Goal: Transaction & Acquisition: Purchase product/service

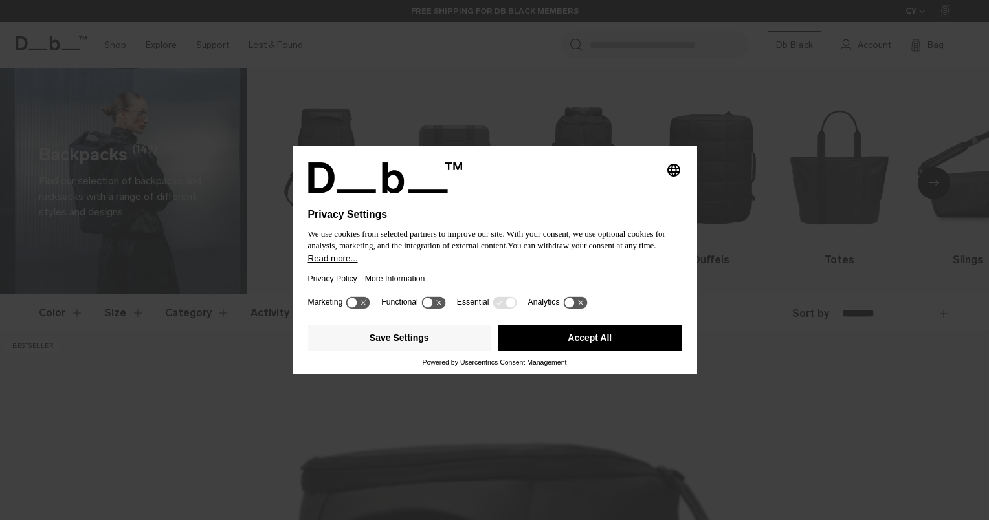
drag, startPoint x: 597, startPoint y: 347, endPoint x: 598, endPoint y: 339, distance: 8.5
click at [597, 347] on button "Accept All" at bounding box center [589, 338] width 183 height 26
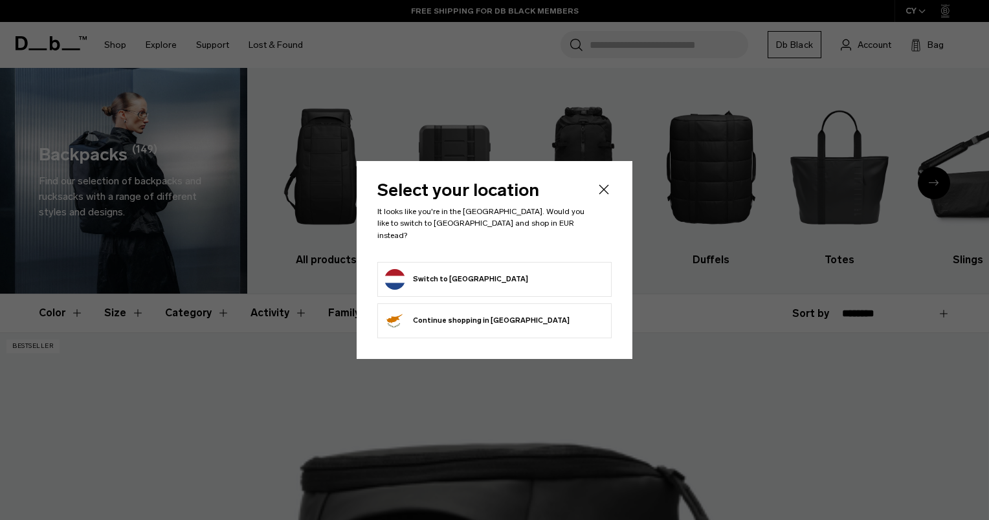
click at [603, 195] on icon "Close" at bounding box center [604, 190] width 10 height 10
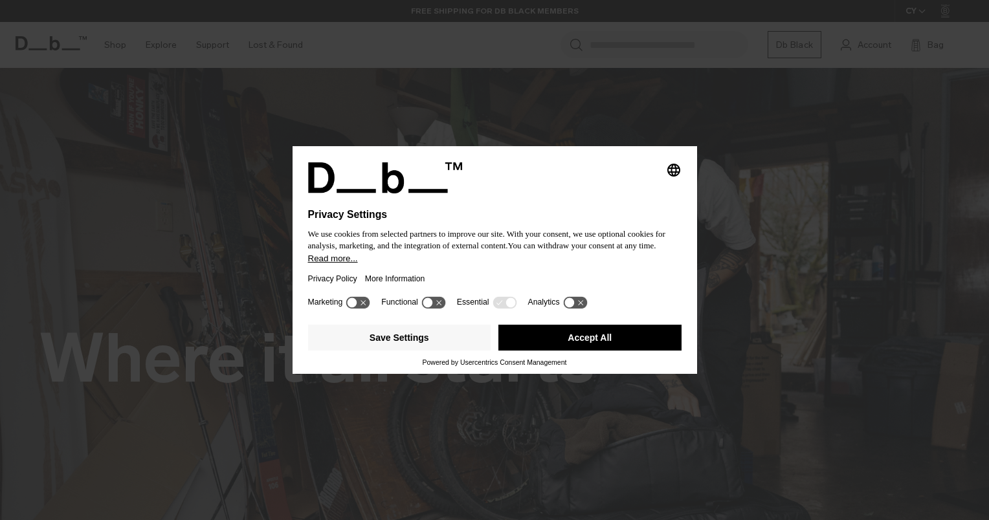
click at [600, 341] on button "Accept All" at bounding box center [589, 338] width 183 height 26
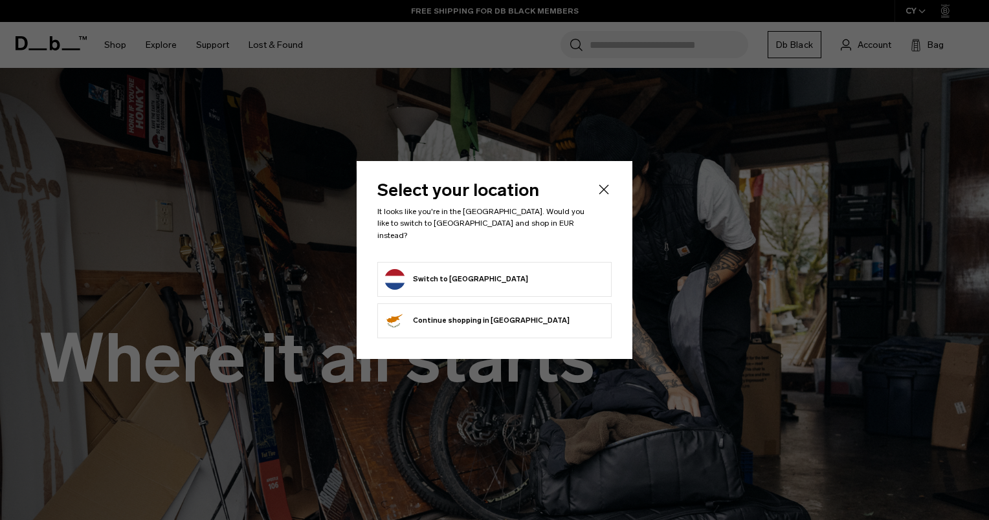
click at [602, 195] on icon "Close" at bounding box center [604, 190] width 10 height 10
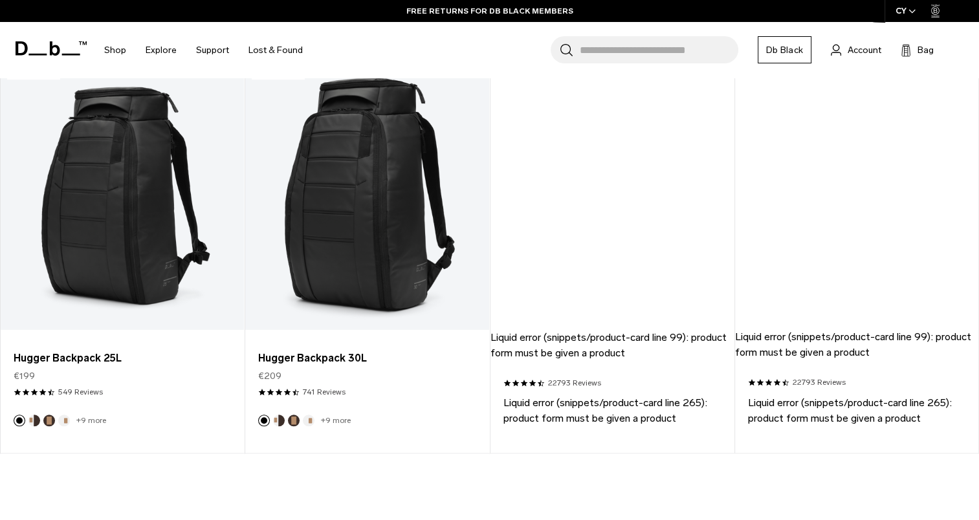
scroll to position [1187, 0]
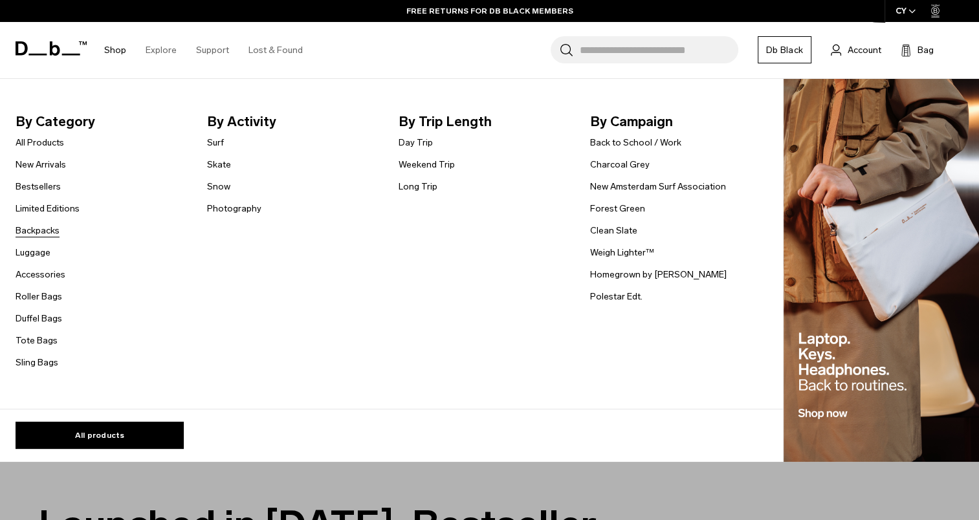
click at [45, 230] on link "Backpacks" at bounding box center [38, 231] width 44 height 14
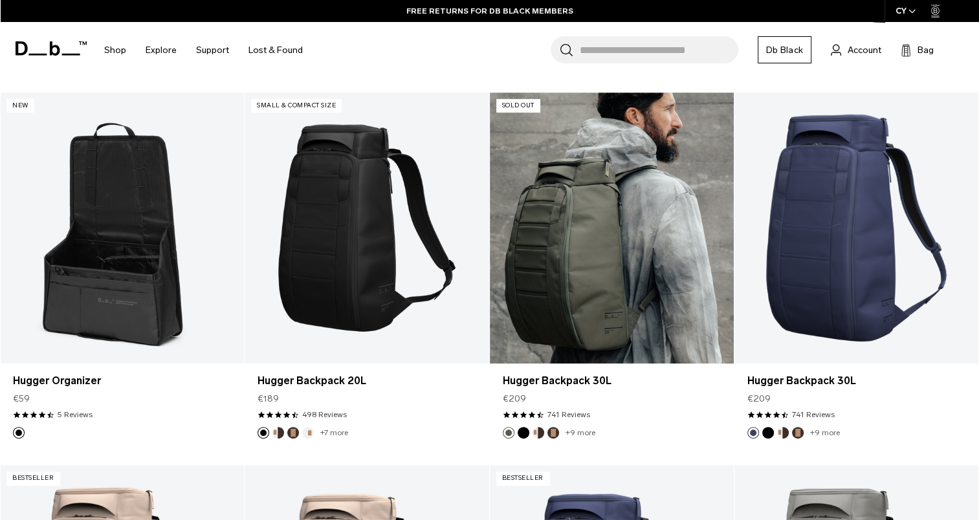
scroll to position [647, 0]
